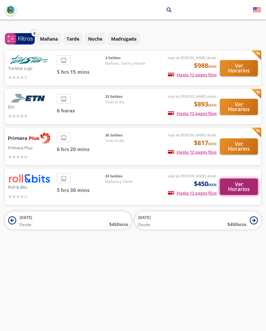
click at [238, 187] on button "Ver Horarios" at bounding box center [239, 186] width 38 height 16
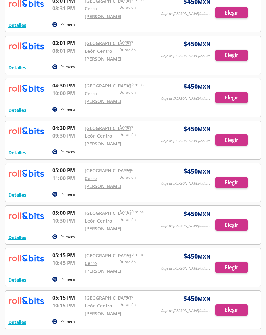
scroll to position [580, 0]
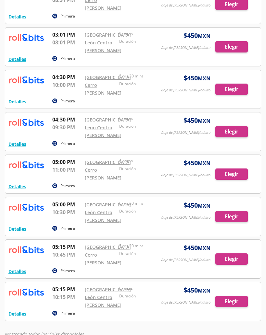
drag, startPoint x: 104, startPoint y: 186, endPoint x: 14, endPoint y: 249, distance: 110.3
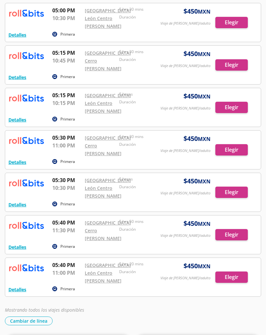
scroll to position [775, 0]
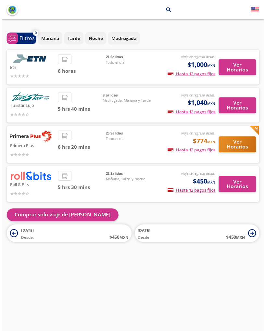
scroll to position [5, 0]
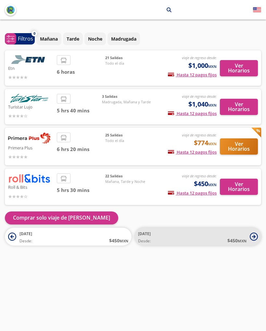
click at [152, 237] on span "Desde: $ 450 MXN" at bounding box center [192, 240] width 109 height 7
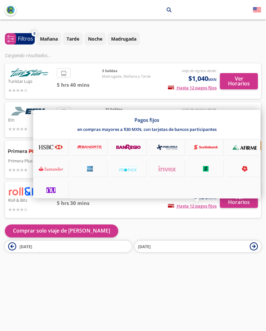
click at [232, 198] on div "Pagos fijos en compras mayores a $30 MXN, con tarjetas de bancos participantes" at bounding box center [146, 154] width 227 height 89
click at [121, 213] on div at bounding box center [133, 165] width 266 height 331
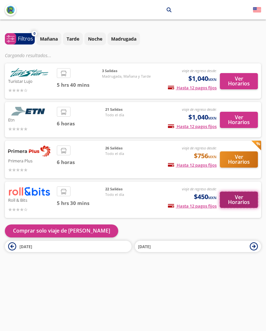
click at [243, 200] on button "Ver Horarios" at bounding box center [239, 199] width 38 height 16
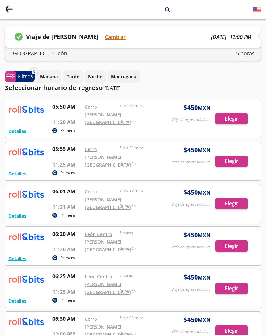
click at [8, 8] on icon "Group 9 Created with Sketch." at bounding box center [9, 9] width 8 height 8
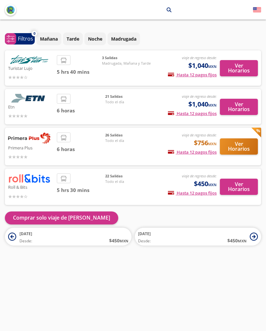
click at [8, 8] on img "back" at bounding box center [10, 10] width 8 height 8
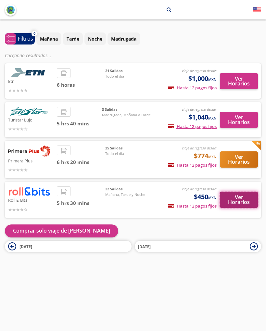
click at [237, 199] on button "Ver Horarios" at bounding box center [239, 199] width 38 height 16
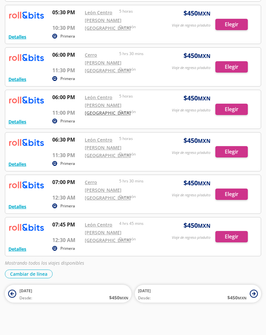
scroll to position [1545, 0]
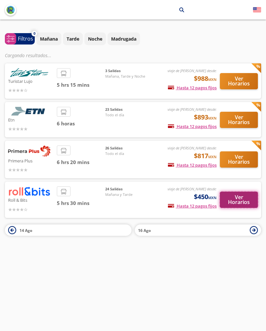
click at [237, 201] on button "Ver Horarios" at bounding box center [239, 199] width 38 height 16
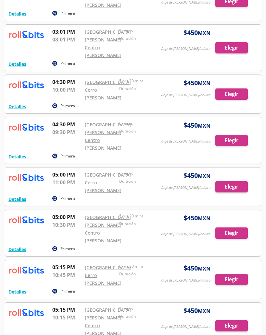
scroll to position [813, 0]
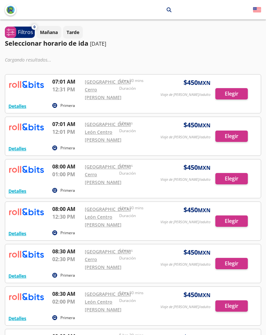
click at [11, 8] on img "back" at bounding box center [10, 10] width 8 height 8
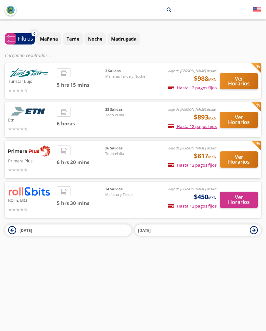
click at [15, 14] on div "[GEOGRAPHIC_DATA] arrow León search" at bounding box center [133, 9] width 266 height 19
click at [11, 10] on img "back" at bounding box center [10, 10] width 8 height 8
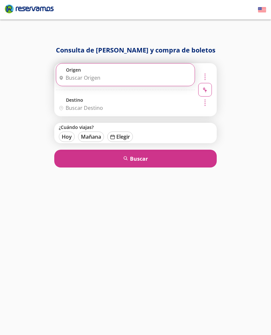
click at [121, 81] on input "Origen" at bounding box center [124, 78] width 137 height 16
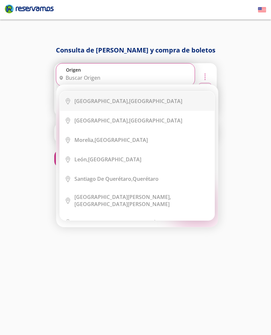
click at [118, 103] on b "[GEOGRAPHIC_DATA]," at bounding box center [101, 101] width 54 height 7
type input "[GEOGRAPHIC_DATA], [GEOGRAPHIC_DATA]"
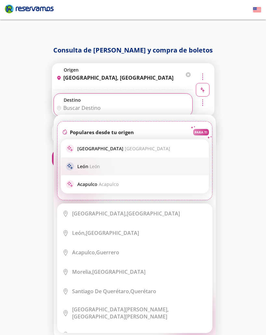
click at [100, 161] on div "sparkle [PERSON_NAME]" at bounding box center [134, 167] width 147 height 18
type input "[GEOGRAPHIC_DATA], [GEOGRAPHIC_DATA]"
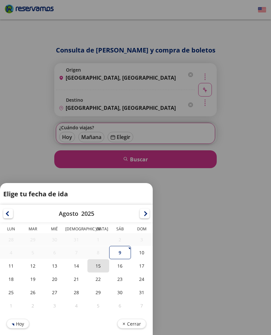
click at [97, 266] on div "15" at bounding box center [98, 266] width 22 height 13
type input "[DATE]"
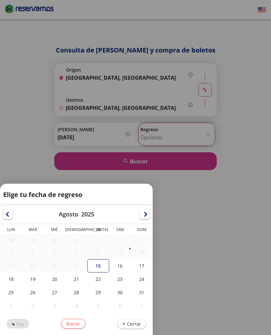
click at [151, 135] on div "Regreso Elige tu fecha de regreso [DATE] Lun Mar Mié Jue Vie Sáb Dom 28 29 30 3…" at bounding box center [176, 134] width 77 height 23
click at [17, 282] on div "18" at bounding box center [11, 279] width 22 height 13
type input "[DATE]"
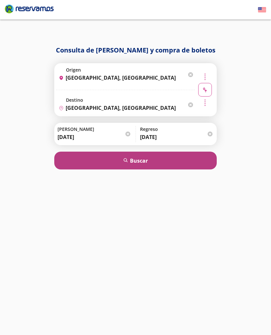
click at [120, 161] on button "search [GEOGRAPHIC_DATA]" at bounding box center [135, 161] width 162 height 18
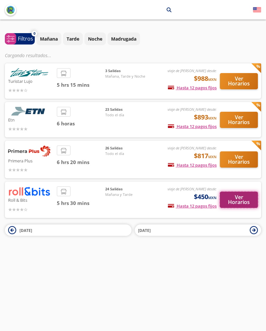
click at [247, 197] on button "Ver Horarios" at bounding box center [239, 199] width 38 height 16
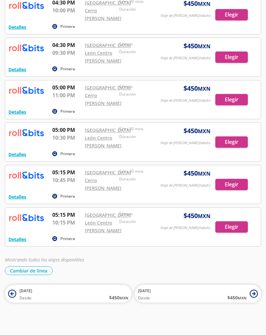
scroll to position [807, 0]
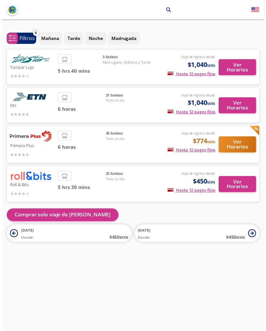
scroll to position [5, 0]
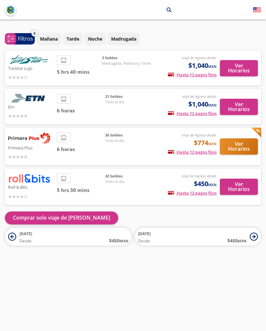
drag, startPoint x: 175, startPoint y: 233, endPoint x: 182, endPoint y: 211, distance: 23.4
click at [174, 210] on div "Turistar Lujo viaje de regreso desde: $1,040 MXN Hasta 12 pagos fijos Pagos fij…" at bounding box center [133, 147] width 256 height 195
click at [232, 184] on button "Ver Horarios" at bounding box center [239, 186] width 38 height 16
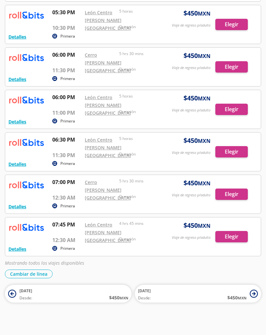
scroll to position [968, 0]
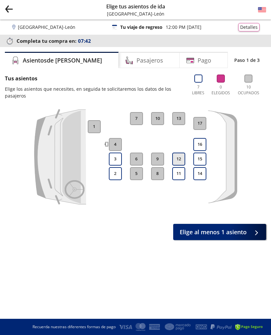
click at [178, 160] on button "12" at bounding box center [178, 159] width 13 height 13
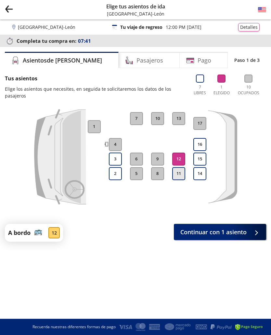
click at [176, 175] on button "11" at bounding box center [178, 173] width 13 height 13
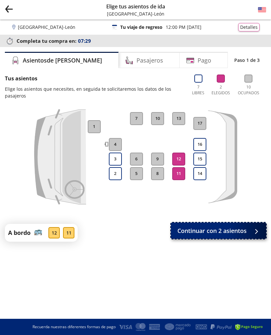
click at [212, 235] on span "Continuar con 2 asientos" at bounding box center [211, 231] width 69 height 9
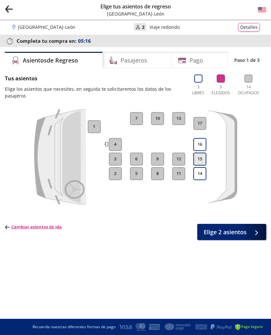
click at [201, 162] on button "15" at bounding box center [199, 159] width 13 height 13
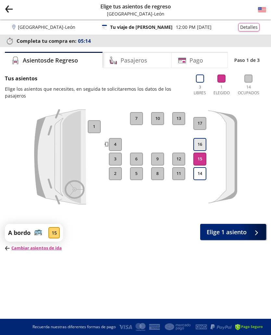
click at [199, 147] on button "16" at bounding box center [199, 144] width 13 height 13
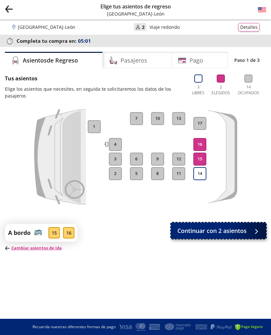
click at [195, 231] on span "Continuar con 2 asientos" at bounding box center [211, 231] width 69 height 9
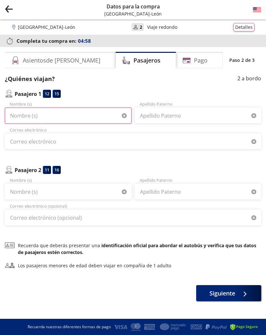
click at [39, 121] on input "Nombre (s)" at bounding box center [68, 116] width 127 height 16
type input "[PERSON_NAME]"
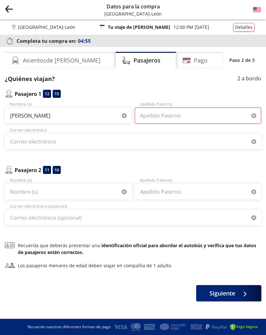
click at [151, 117] on input "Apellido Paterno" at bounding box center [198, 116] width 127 height 16
type input "[PERSON_NAME]"
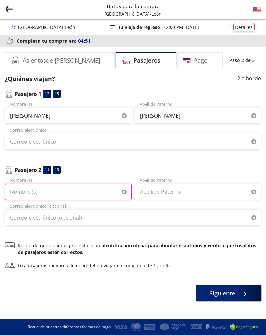
click at [46, 194] on input "Nombre (s)" at bounding box center [68, 192] width 127 height 16
type input "[PERSON_NAME]"
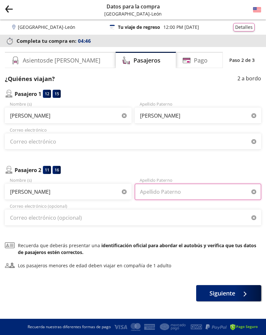
click at [149, 195] on input "Apellido Paterno" at bounding box center [198, 192] width 127 height 16
type input "[PERSON_NAME]"
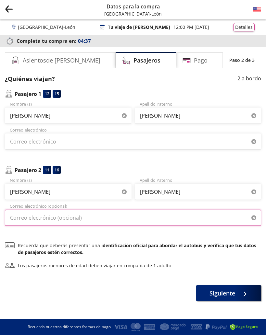
click at [71, 221] on input "Correo electrónico (opcional)" at bounding box center [133, 218] width 256 height 16
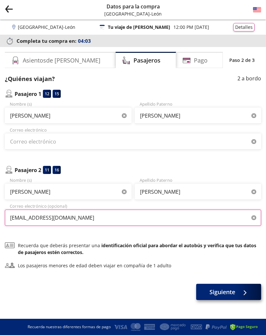
type input "[EMAIL_ADDRESS][DOMAIN_NAME]"
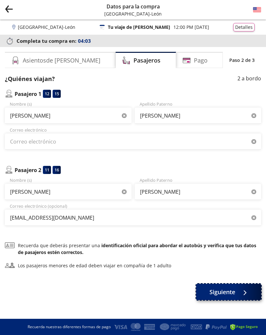
click at [228, 295] on span "Siguiente" at bounding box center [222, 292] width 26 height 9
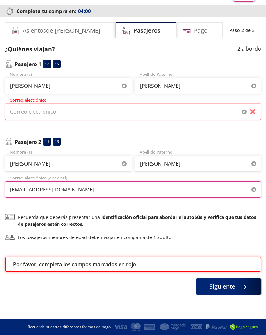
drag, startPoint x: 47, startPoint y: 185, endPoint x: -2, endPoint y: 187, distance: 49.0
click at [0, 187] on html "Group 9 Created with Sketch. Datos para la compra Ciudad de [GEOGRAPHIC_DATA] ¡…" at bounding box center [133, 152] width 266 height 365
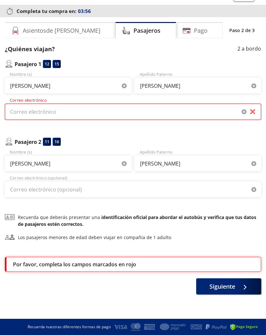
click at [50, 113] on input "Correo electrónico" at bounding box center [133, 112] width 256 height 16
paste input "[EMAIL_ADDRESS][DOMAIN_NAME]"
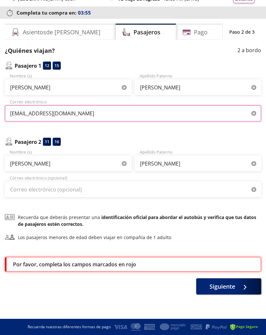
scroll to position [28, 0]
type input "[EMAIL_ADDRESS][DOMAIN_NAME]"
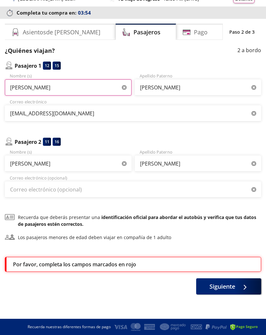
drag, startPoint x: 42, startPoint y: 91, endPoint x: -38, endPoint y: 86, distance: 80.3
click at [0, 86] on html "Group 9 Created with Sketch. Datos para la compra Ciudad de [GEOGRAPHIC_DATA] ¡…" at bounding box center [133, 154] width 266 height 364
type input "[PERSON_NAME]"
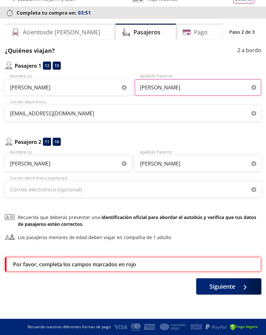
drag, startPoint x: 161, startPoint y: 89, endPoint x: 69, endPoint y: 84, distance: 91.6
click at [68, 83] on div "[PERSON_NAME] Nombre (s) [PERSON_NAME] Apellido Paterno" at bounding box center [133, 84] width 256 height 23
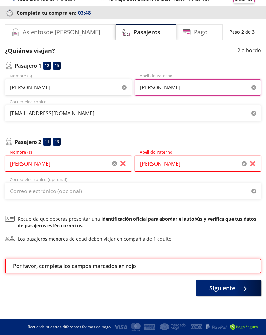
type input "[PERSON_NAME]"
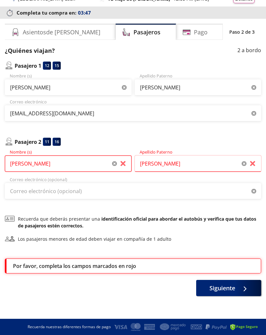
drag, startPoint x: 26, startPoint y: 168, endPoint x: -28, endPoint y: 167, distance: 53.5
click at [0, 167] on html "Group 9 Created with Sketch. Datos para la compra Ciudad de [GEOGRAPHIC_DATA] ¡…" at bounding box center [133, 154] width 266 height 365
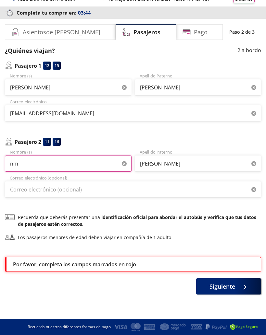
type input "n"
type input "[PERSON_NAME]"
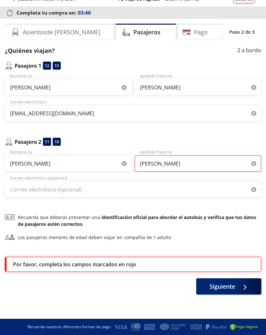
drag, startPoint x: 195, startPoint y: 164, endPoint x: 46, endPoint y: 154, distance: 149.2
click at [46, 154] on div "[PERSON_NAME] (s) [PERSON_NAME] Apellido Paterno" at bounding box center [133, 160] width 256 height 23
type input "[PERSON_NAME]"
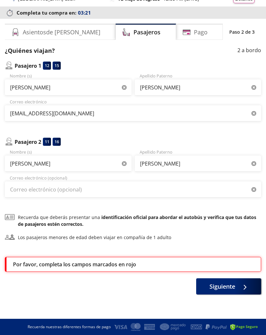
click at [73, 199] on div "¿Quiénes viajan? 2 a bordo Pasajero 1 12 15 [PERSON_NAME] Nombre (s) [PERSON_NA…" at bounding box center [133, 170] width 256 height 248
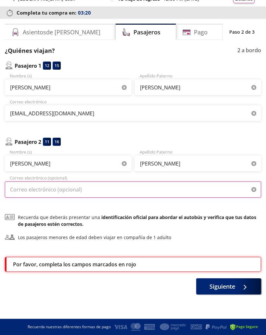
click at [74, 189] on input "Correo electrónico (opcional)" at bounding box center [133, 190] width 256 height 16
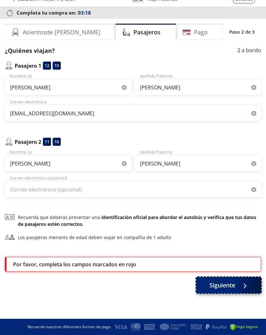
click at [227, 286] on span "Siguiente" at bounding box center [222, 285] width 26 height 9
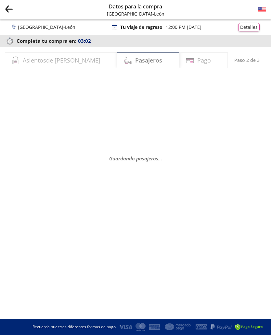
select select "MX"
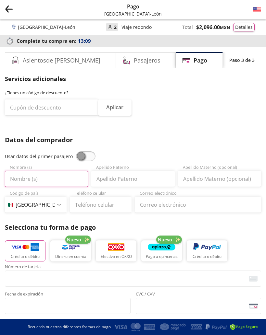
click at [35, 184] on input "Nombre (s)" at bounding box center [46, 179] width 83 height 16
type input "[PERSON_NAME]"
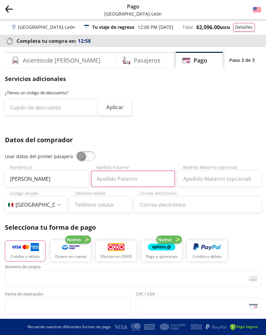
click at [141, 180] on input "Apellido Paterno" at bounding box center [132, 179] width 83 height 16
type input "[PERSON_NAME]"
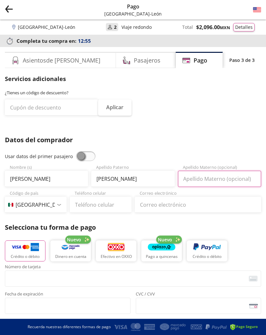
drag, startPoint x: 218, startPoint y: 180, endPoint x: 215, endPoint y: 182, distance: 3.8
click at [215, 182] on input "Apellido Materno (opcional)" at bounding box center [219, 179] width 83 height 16
type input "[PERSON_NAME]"
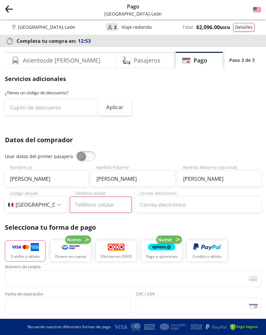
click at [88, 203] on input "Teléfono celular" at bounding box center [101, 205] width 62 height 16
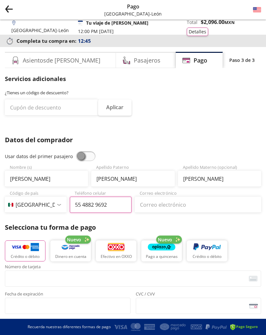
type input "55 4882 9692"
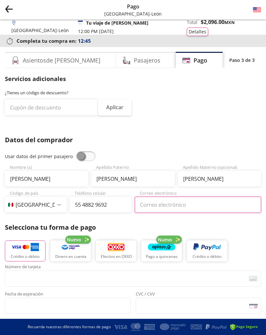
click at [153, 207] on input "Correo electrónico" at bounding box center [198, 205] width 127 height 16
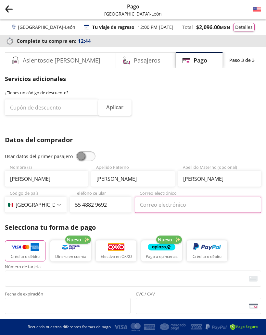
type input "[EMAIL_ADDRESS][DOMAIN_NAME]"
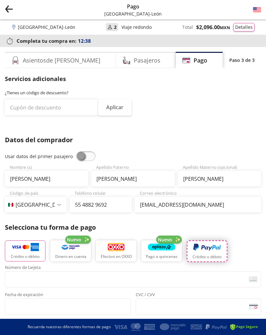
click at [199, 255] on p "Crédito o débito" at bounding box center [206, 257] width 29 height 6
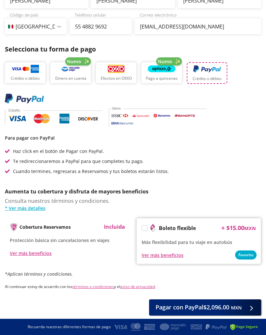
scroll to position [195, 0]
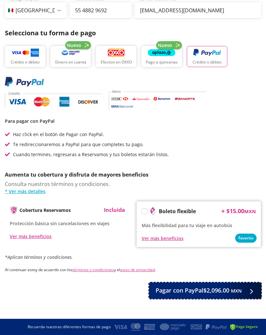
drag, startPoint x: 217, startPoint y: 292, endPoint x: 177, endPoint y: 92, distance: 203.8
click at [176, 85] on div "Servicios adicionales ¿Tienes un código de descuento? Aplicar Datos del comprad…" at bounding box center [133, 89] width 256 height 419
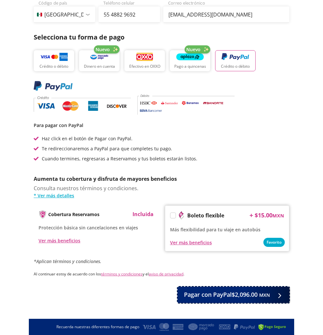
scroll to position [199, 0]
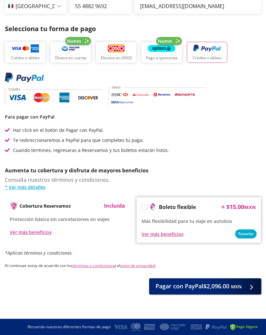
click at [0, 35] on div "Asientos de [PERSON_NAME] Pago Paso 3 de 3 Servicios adicionales ¿Tienes un cód…" at bounding box center [133, 74] width 266 height 442
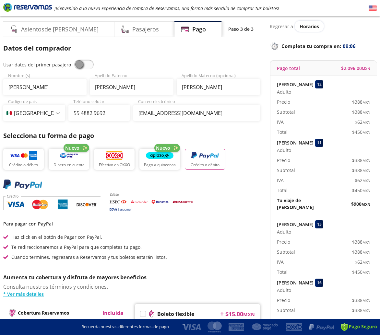
scroll to position [0, 0]
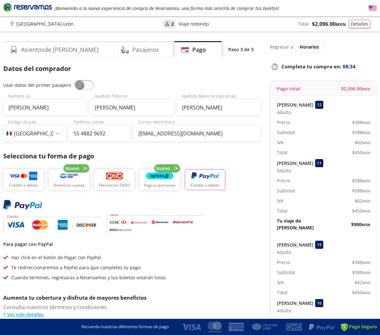
click at [241, 158] on p "Selecciona tu forma de pago" at bounding box center [131, 156] width 257 height 10
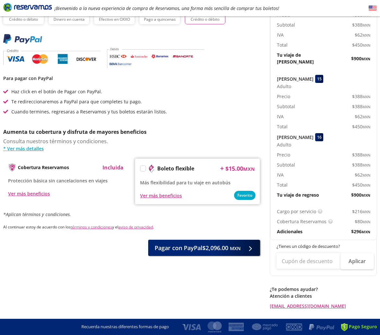
scroll to position [179, 0]
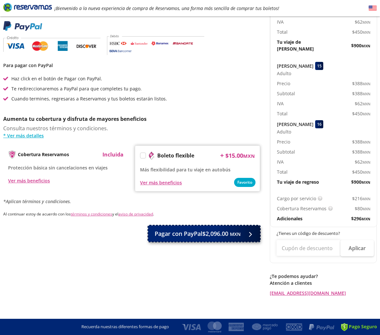
click at [190, 236] on span "Pagar con PayPal $2,096.00 MXN" at bounding box center [198, 234] width 86 height 9
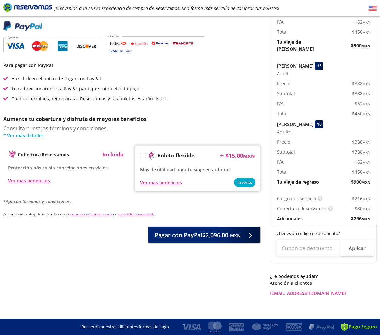
scroll to position [0, 0]
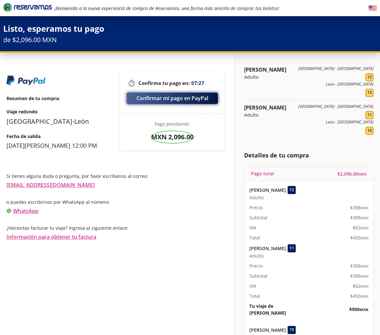
click at [162, 99] on button "Confirmar mi pago en PayPal" at bounding box center [172, 98] width 91 height 11
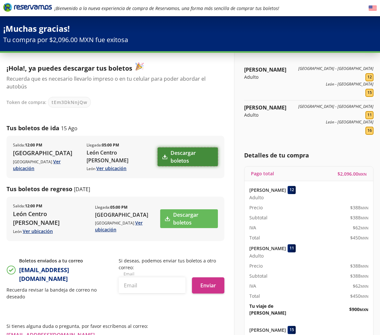
click at [195, 160] on link "Descargar boletos" at bounding box center [188, 157] width 60 height 19
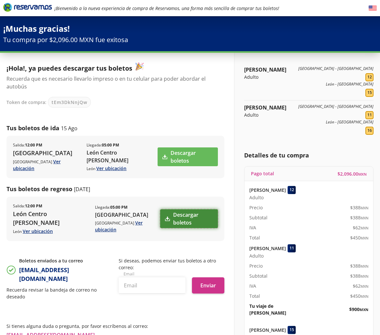
click at [194, 224] on link "Descargar boletos" at bounding box center [189, 219] width 58 height 19
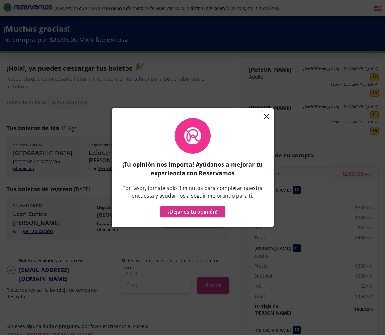
click at [265, 115] on div "¡Tu opinión nos importa! Ayúdanos a mejorar tu experiencia con Reservamos Por f…" at bounding box center [193, 171] width 162 height 113
click at [263, 116] on div "¡Tu opinión nos importa! Ayúdanos a mejorar tu experiencia con Reservamos Por f…" at bounding box center [193, 171] width 162 height 113
click at [266, 116] on div "¡Tu opinión nos importa! Ayúdanos a mejorar tu experiencia con Reservamos Por f…" at bounding box center [193, 171] width 162 height 113
click at [268, 115] on div "¡Tu opinión nos importa! Ayúdanos a mejorar tu experiencia con Reservamos Por f…" at bounding box center [193, 171] width 162 height 113
click at [267, 116] on div "¡Tu opinión nos importa! Ayúdanos a mejorar tu experiencia con Reservamos Por f…" at bounding box center [193, 171] width 162 height 113
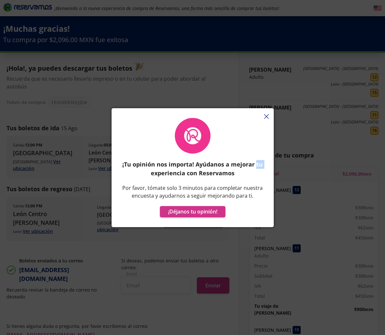
click at [267, 116] on div "¡Tu opinión nos importa! Ayúdanos a mejorar tu experiencia con Reservamos Por f…" at bounding box center [193, 171] width 162 height 113
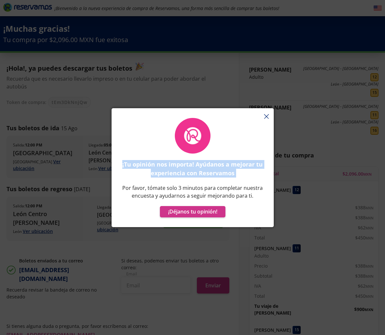
click at [265, 116] on div "¡Tu opinión nos importa! Ayúdanos a mejorar tu experiencia con Reservamos Por f…" at bounding box center [193, 171] width 162 height 113
click at [211, 213] on button "¡Déjanos tu opinión!" at bounding box center [193, 211] width 66 height 11
